Goal: Task Accomplishment & Management: Manage account settings

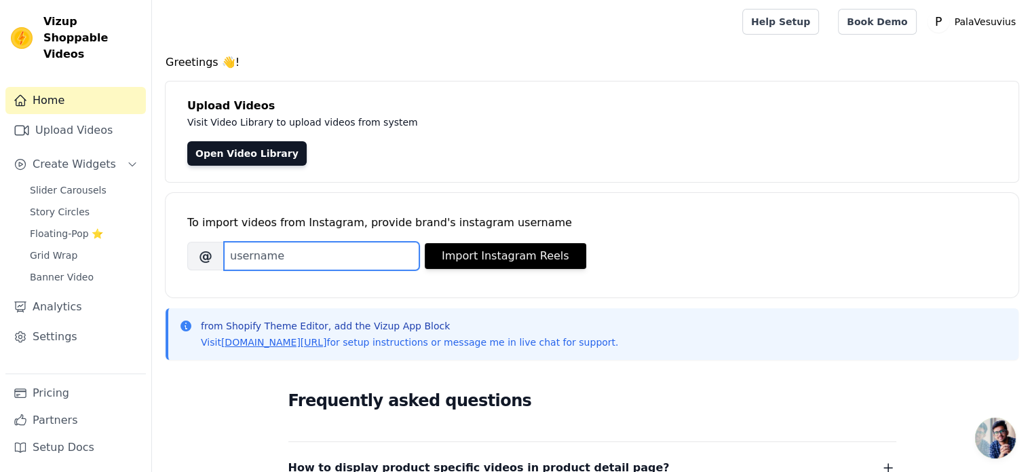
click at [288, 263] on input "Brand's Instagram Username" at bounding box center [321, 256] width 195 height 29
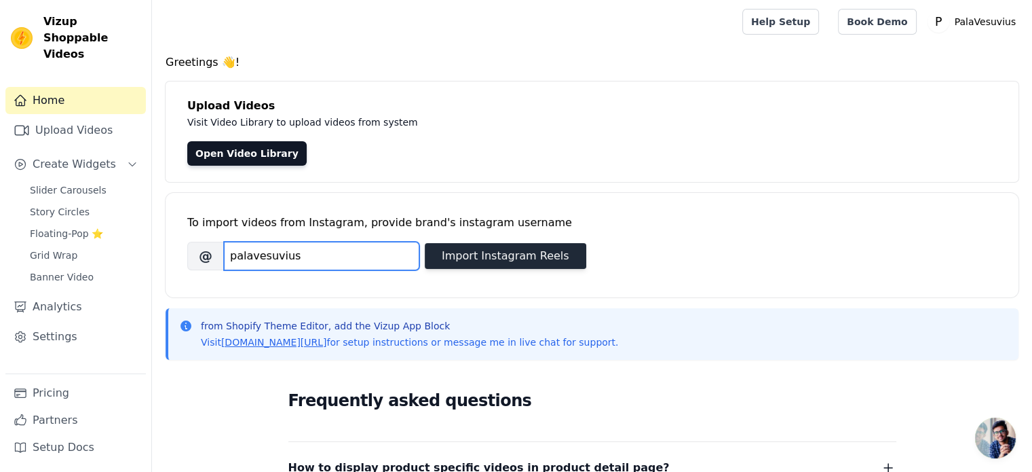
type input "palavesuvius"
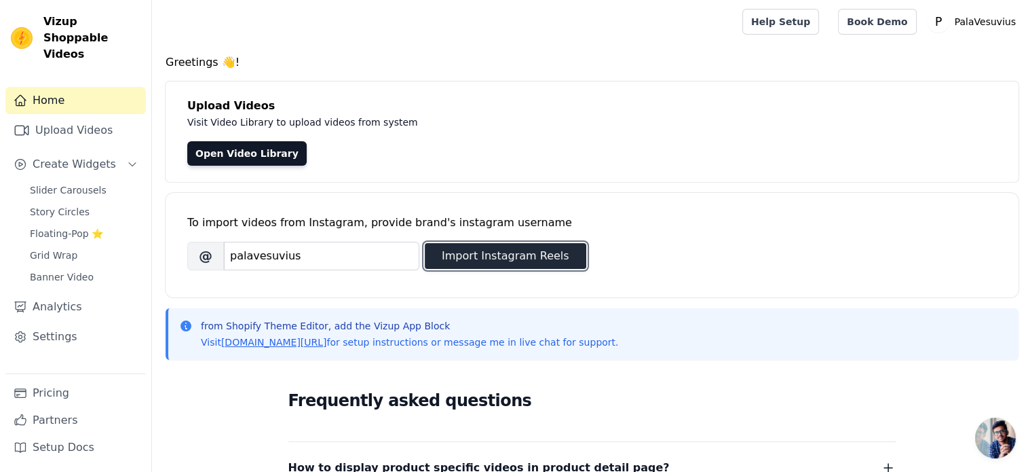
click at [497, 246] on button "Import Instagram Reels" at bounding box center [506, 256] width 162 height 26
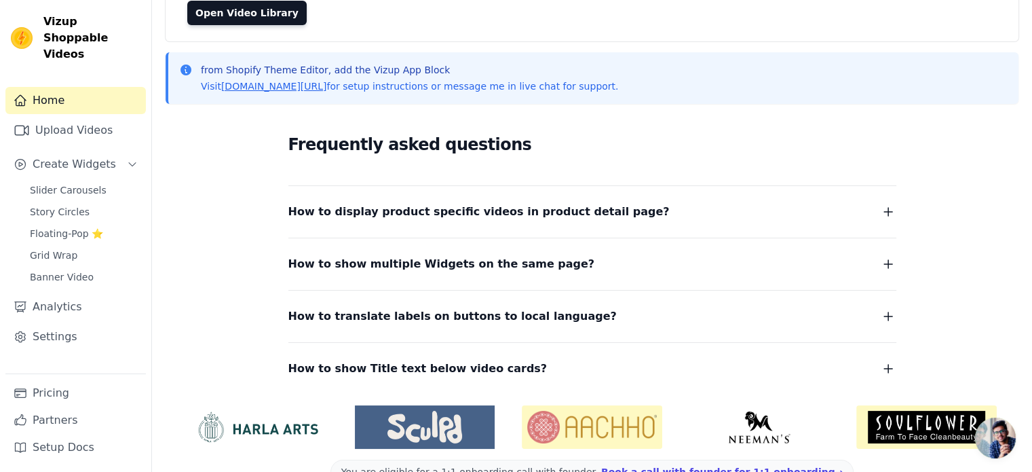
scroll to position [174, 0]
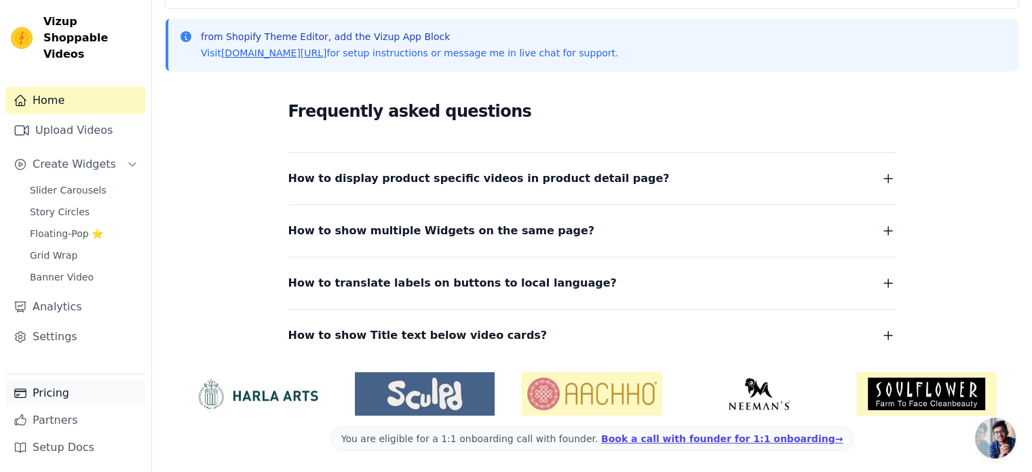
click at [59, 390] on link "Pricing" at bounding box center [75, 392] width 140 height 27
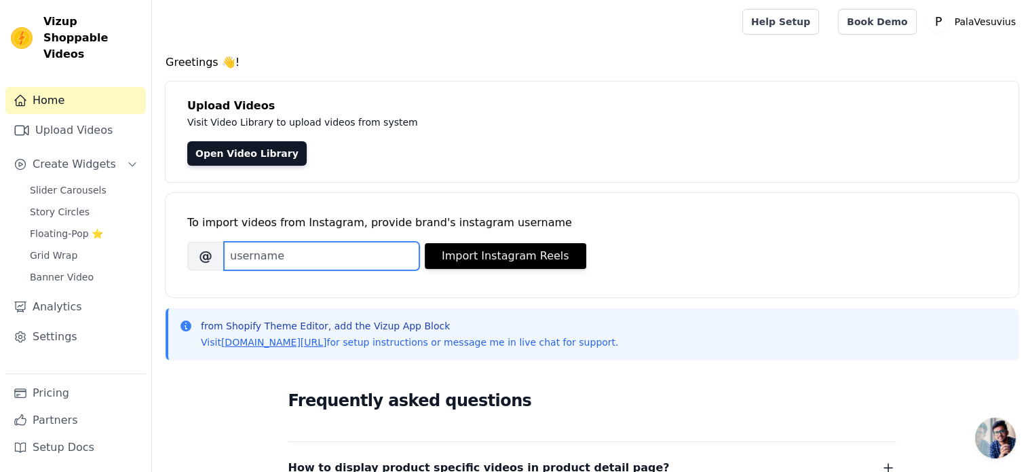
click at [310, 259] on input "Brand's Instagram Username" at bounding box center [321, 256] width 195 height 29
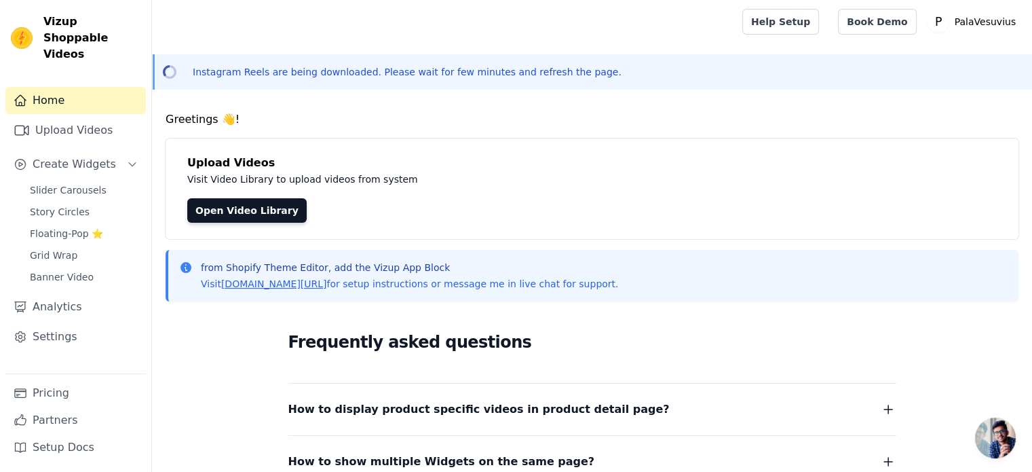
scroll to position [68, 0]
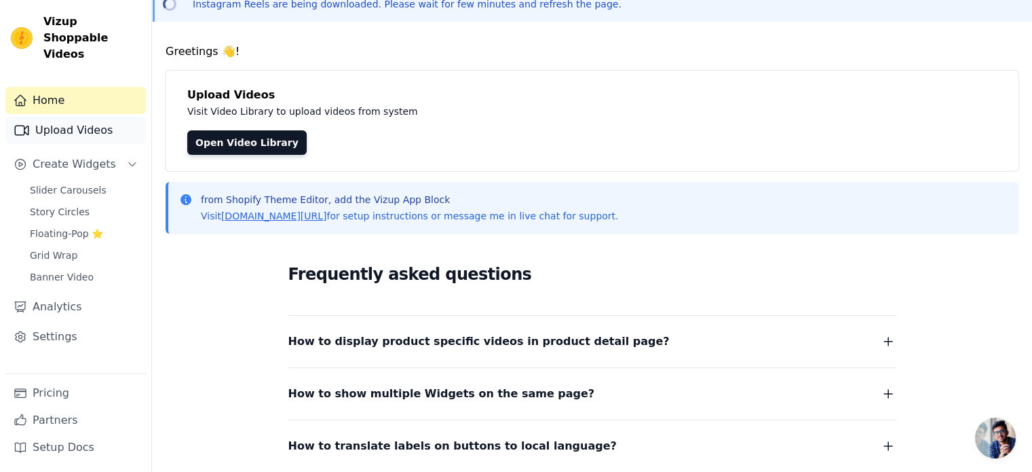
click at [60, 117] on link "Upload Videos" at bounding box center [75, 130] width 140 height 27
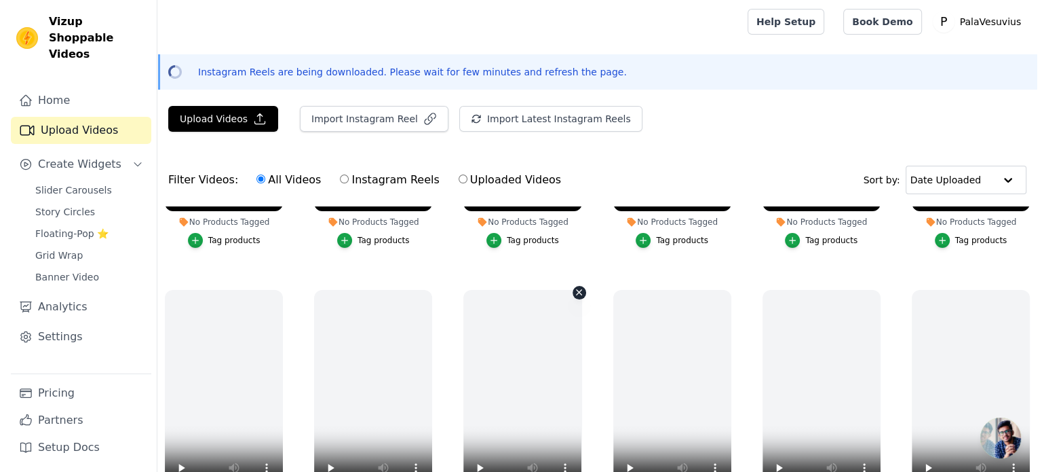
scroll to position [199, 0]
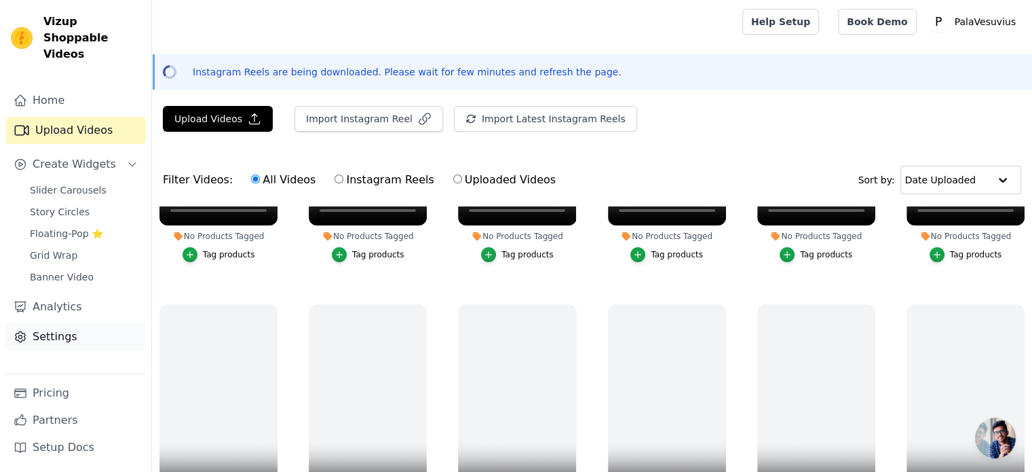
click at [66, 324] on link "Settings" at bounding box center [75, 336] width 140 height 27
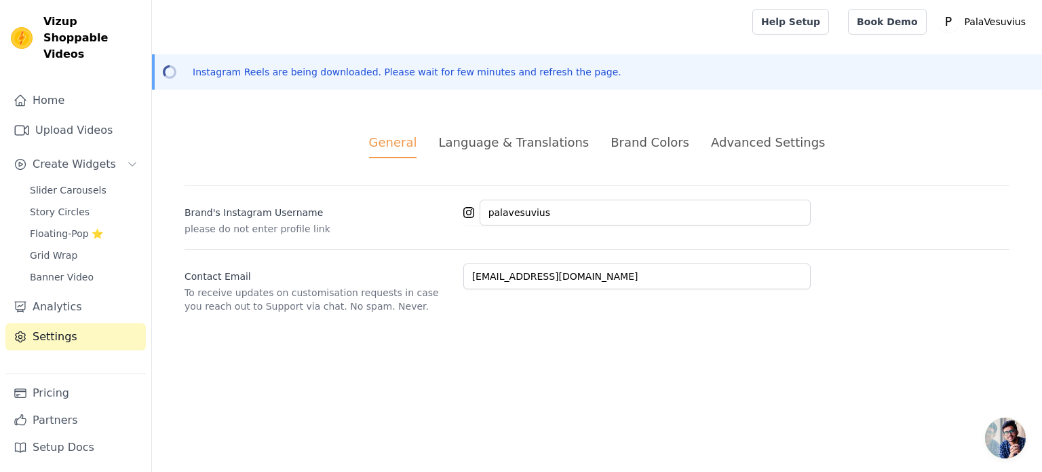
click at [554, 136] on div "Language & Translations" at bounding box center [513, 142] width 151 height 18
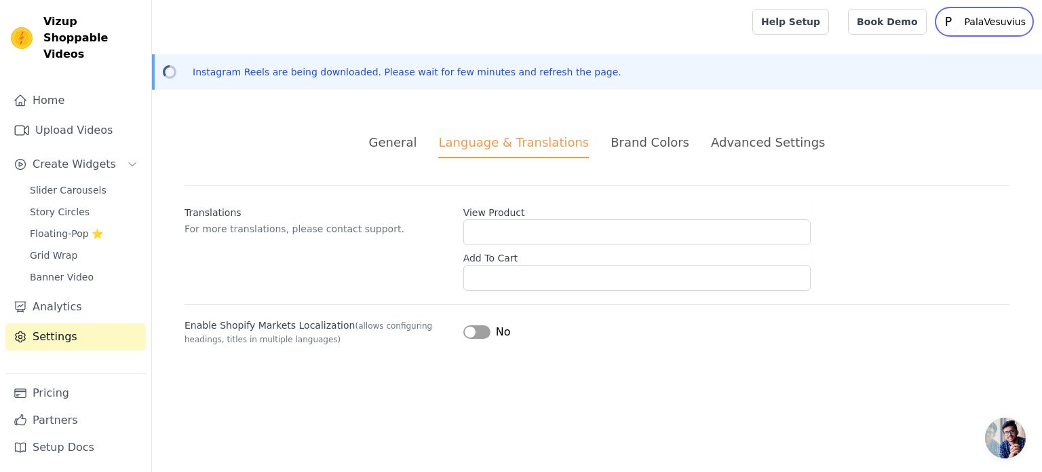
click at [1014, 16] on p "PalaVesuvius" at bounding box center [996, 22] width 72 height 24
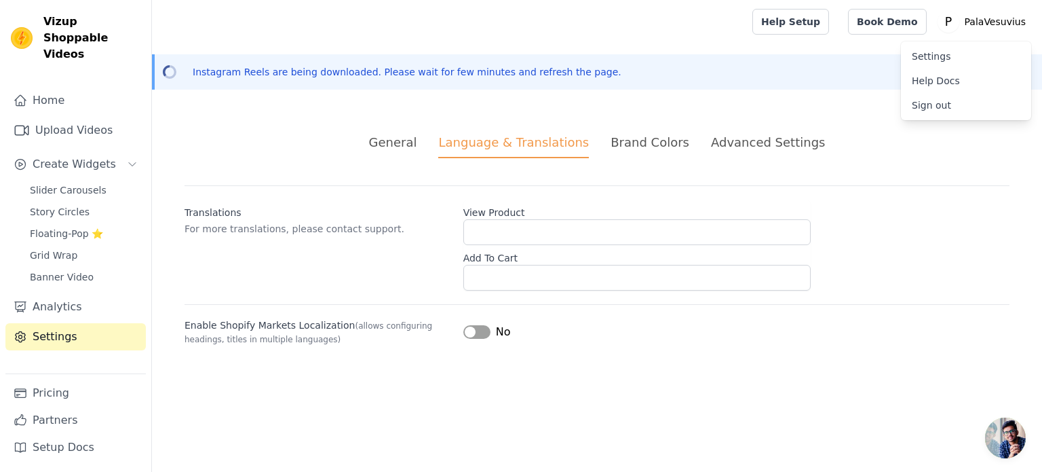
click at [924, 106] on link "Sign out" at bounding box center [966, 105] width 130 height 24
